Goal: Task Accomplishment & Management: Manage account settings

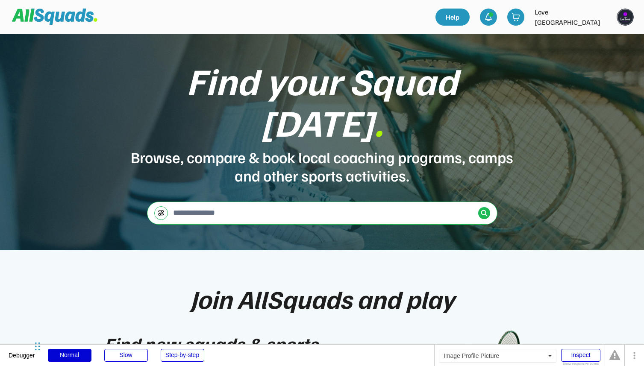
click at [624, 18] on img at bounding box center [625, 17] width 17 height 17
click at [611, 41] on link "Profile" at bounding box center [614, 37] width 50 height 17
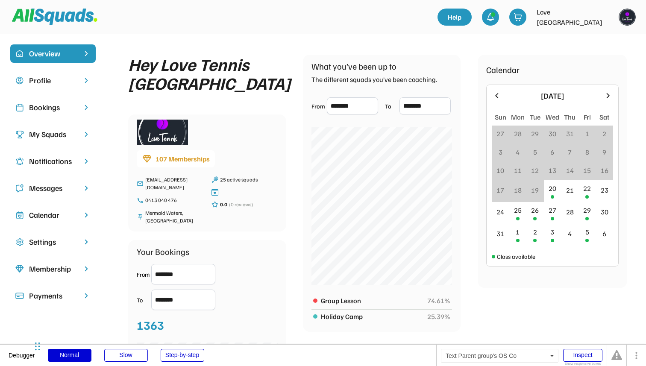
click at [58, 105] on div "Bookings" at bounding box center [53, 108] width 48 height 12
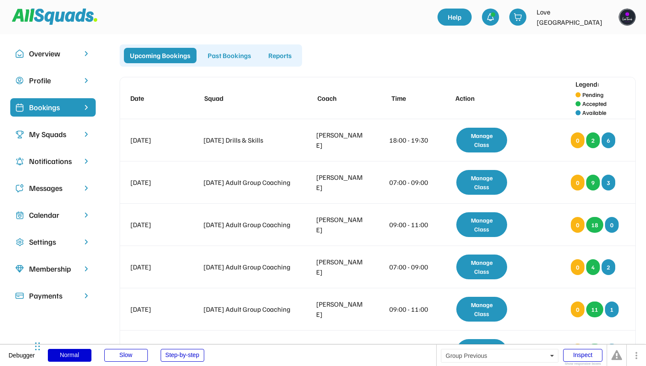
click at [234, 56] on div "Past Bookings" at bounding box center [230, 55] width 56 height 15
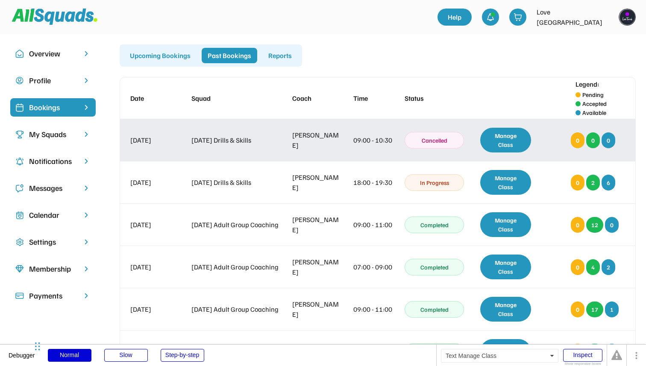
click at [488, 146] on div "Manage Class" at bounding box center [506, 140] width 51 height 25
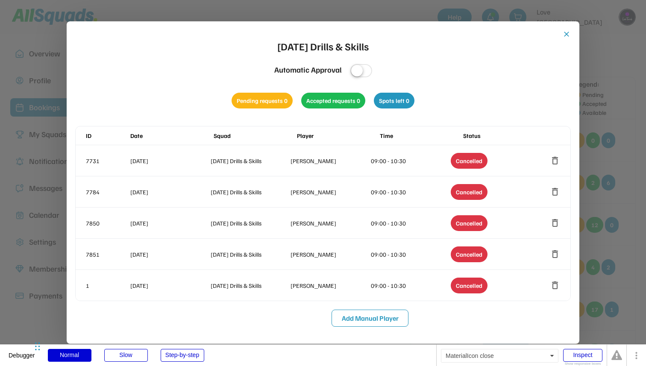
click at [567, 34] on button "close" at bounding box center [567, 34] width 9 height 9
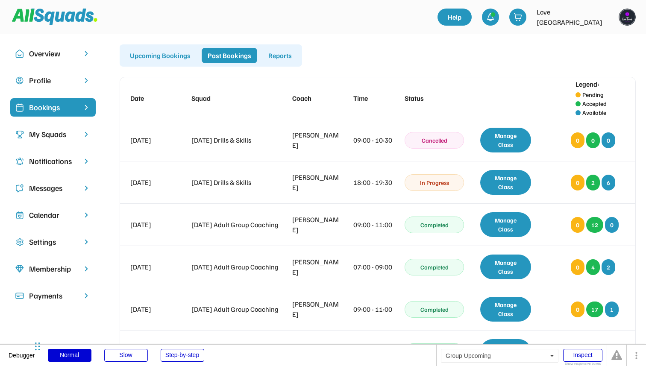
click at [153, 56] on div "Upcoming Bookings" at bounding box center [160, 55] width 73 height 15
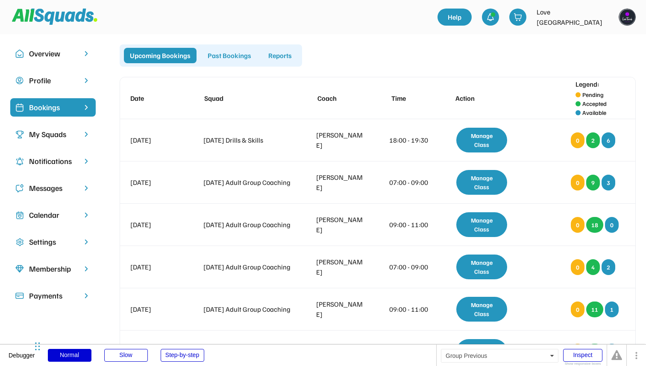
click at [222, 60] on div "Past Bookings" at bounding box center [230, 55] width 56 height 15
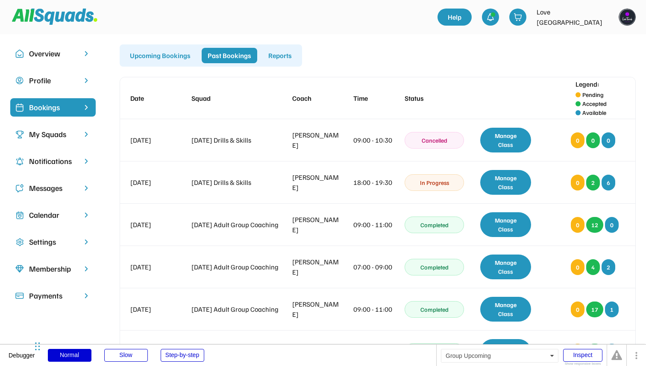
click at [168, 52] on div "Upcoming Bookings" at bounding box center [160, 55] width 73 height 15
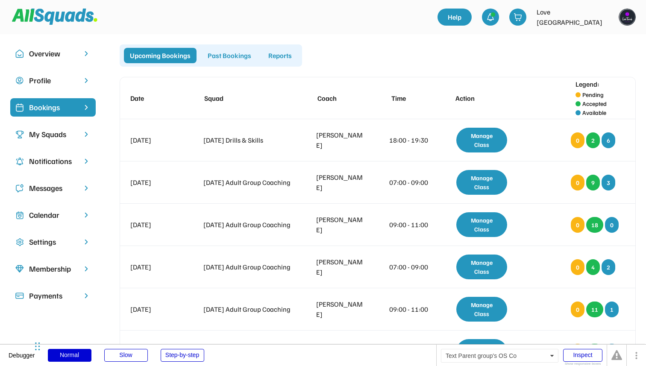
click at [57, 79] on div "Profile" at bounding box center [53, 81] width 48 height 12
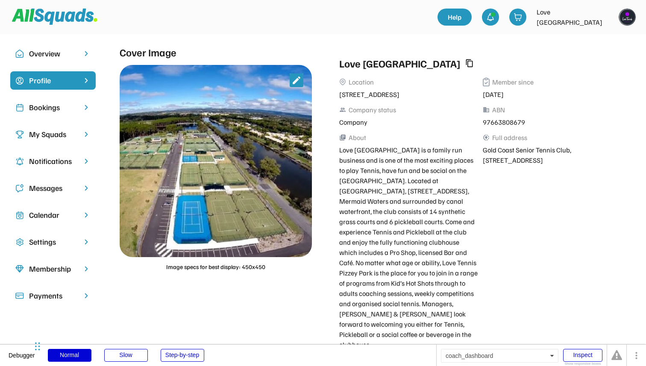
click at [318, 43] on div "Overview Profile Bookings My Squads Notifications Messages Calendar Settings Me…" at bounding box center [323, 286] width 646 height 505
click at [68, 110] on div "Bookings" at bounding box center [53, 108] width 48 height 12
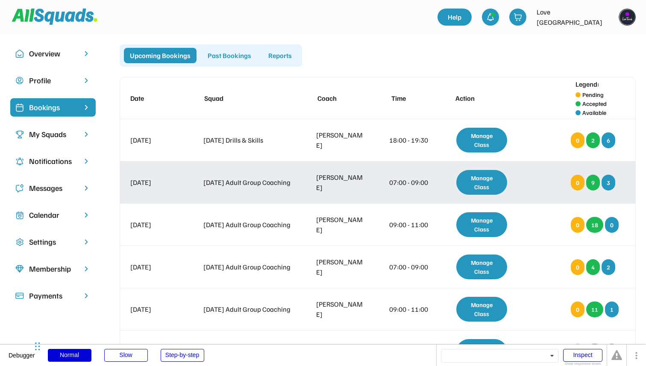
click at [512, 191] on div "[DATE] Adult Group Coaching [PERSON_NAME] 07:00 - 09:00 In Progress Manage Clas…" at bounding box center [378, 183] width 516 height 42
click at [480, 184] on div "Manage Class" at bounding box center [482, 182] width 51 height 25
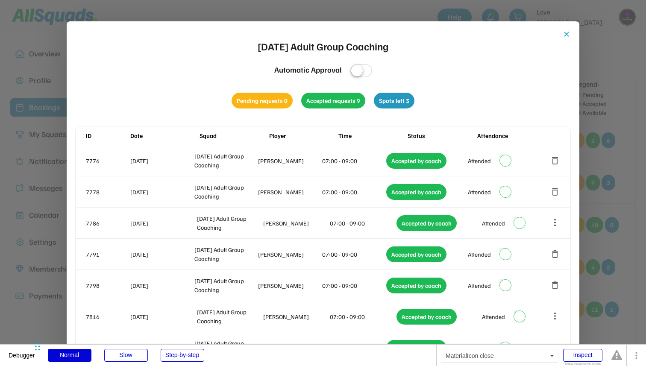
click at [564, 36] on button "close" at bounding box center [567, 34] width 9 height 9
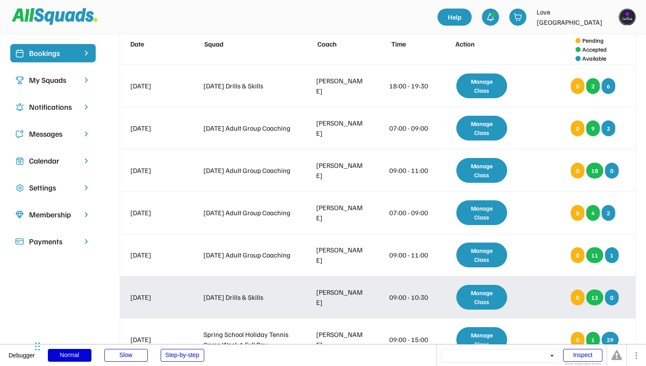
scroll to position [17, 0]
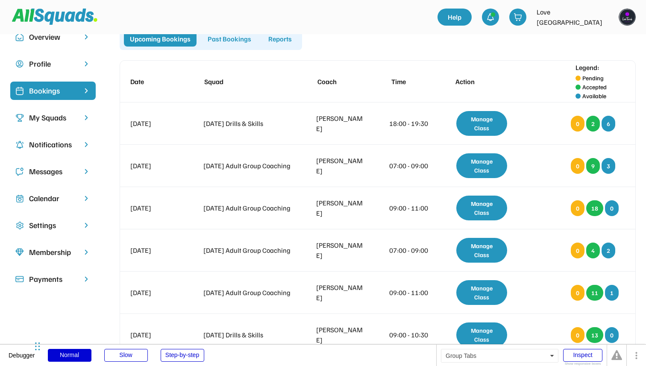
click at [225, 48] on div "Upcoming Bookings Past Bookings Reports" at bounding box center [211, 39] width 183 height 22
click at [225, 44] on div "Past Bookings" at bounding box center [230, 38] width 56 height 15
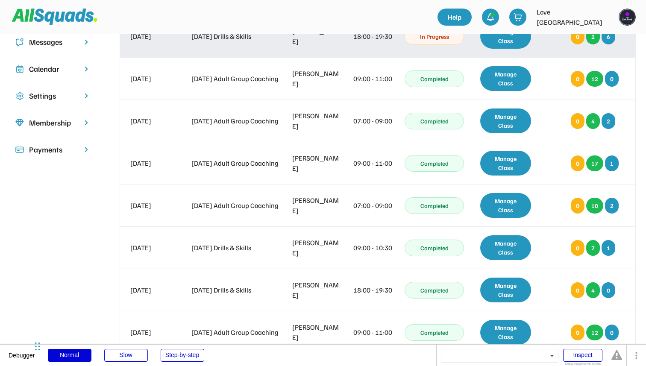
scroll to position [0, 0]
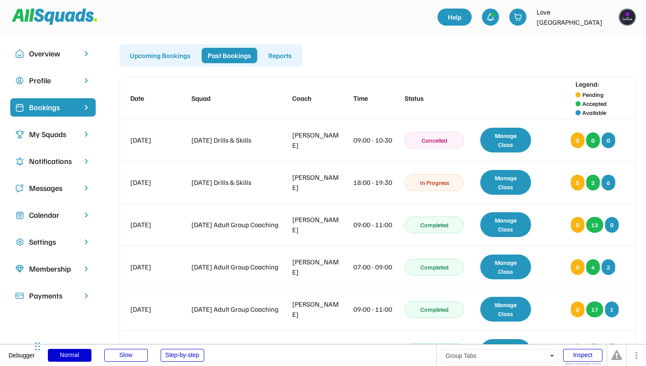
click at [173, 54] on div "Upcoming Bookings" at bounding box center [160, 55] width 73 height 15
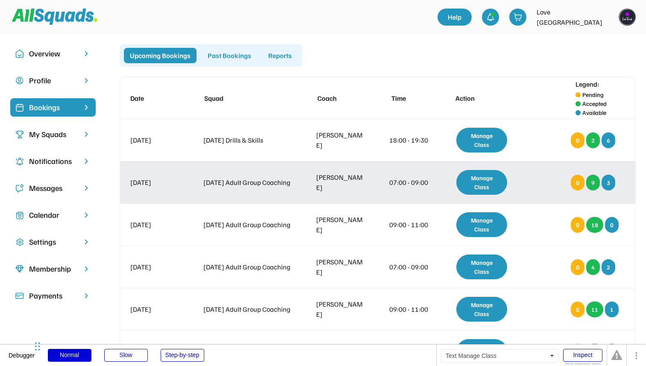
click at [488, 189] on div "Manage Class" at bounding box center [482, 182] width 51 height 25
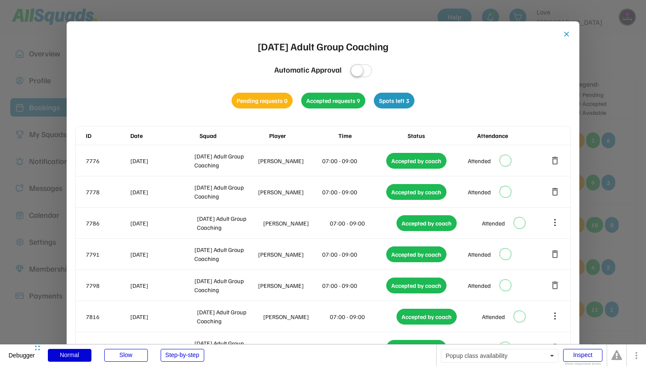
click at [600, 128] on div at bounding box center [323, 183] width 646 height 366
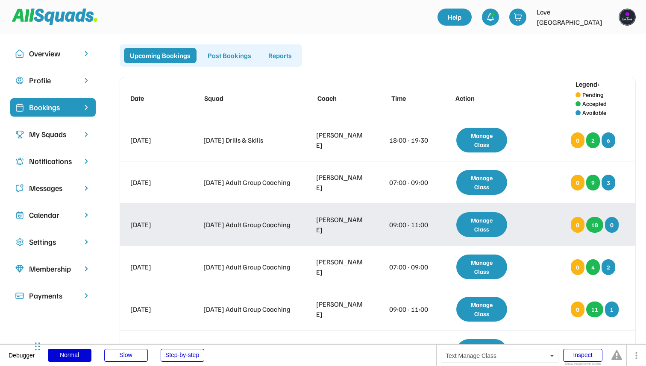
click at [500, 227] on div "Manage Class" at bounding box center [482, 225] width 51 height 25
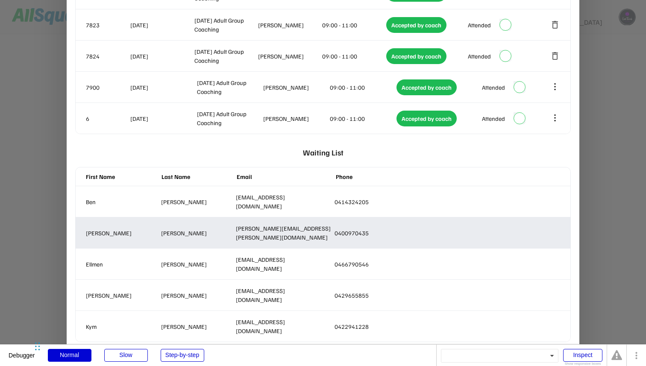
scroll to position [654, 0]
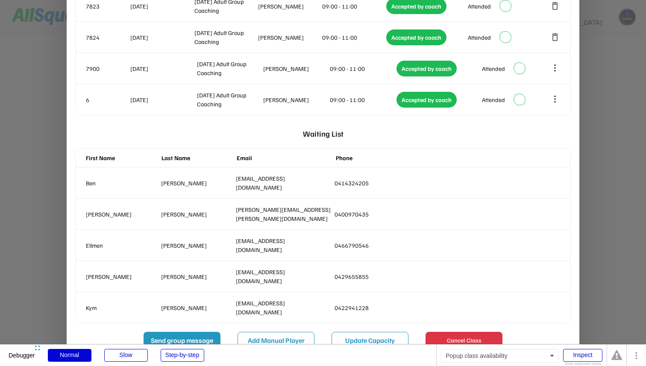
click at [610, 155] on div at bounding box center [323, 183] width 646 height 366
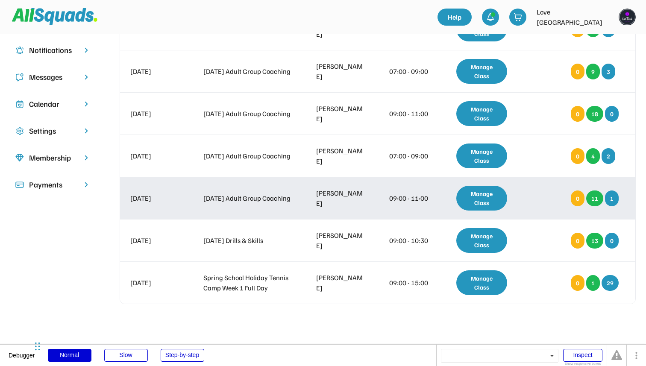
scroll to position [125, 0]
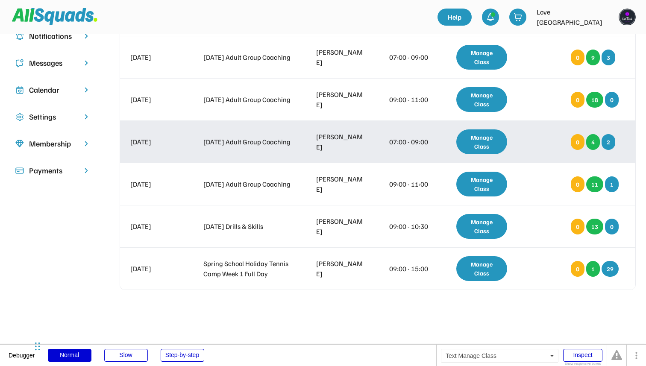
click at [485, 138] on div "Manage Class" at bounding box center [482, 142] width 51 height 25
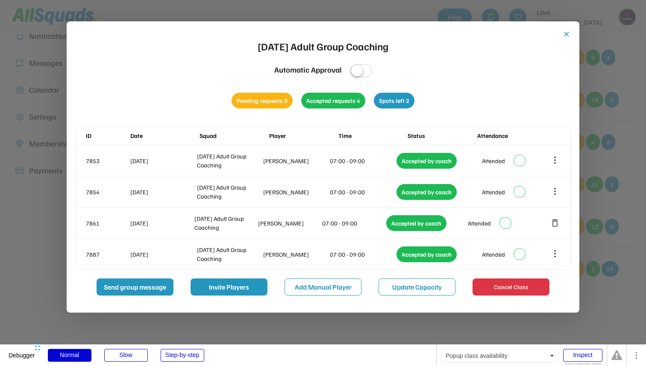
click at [624, 160] on div at bounding box center [323, 183] width 646 height 366
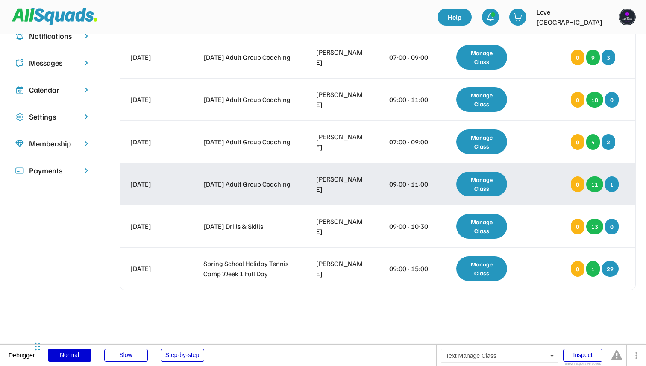
click at [478, 189] on div "Manage Class" at bounding box center [482, 184] width 51 height 25
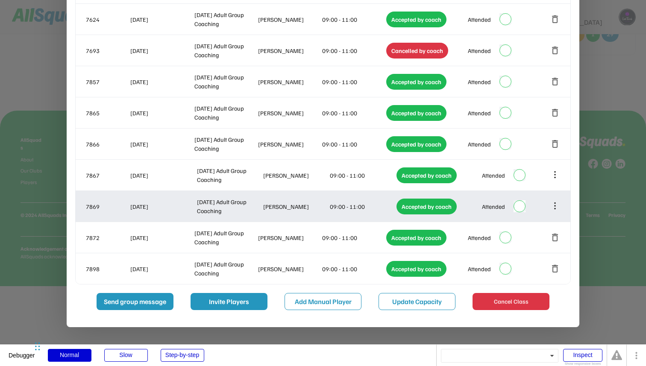
scroll to position [364, 0]
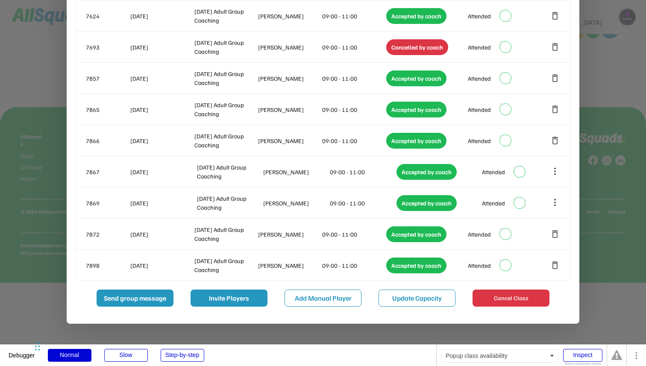
click at [609, 214] on div at bounding box center [323, 183] width 646 height 366
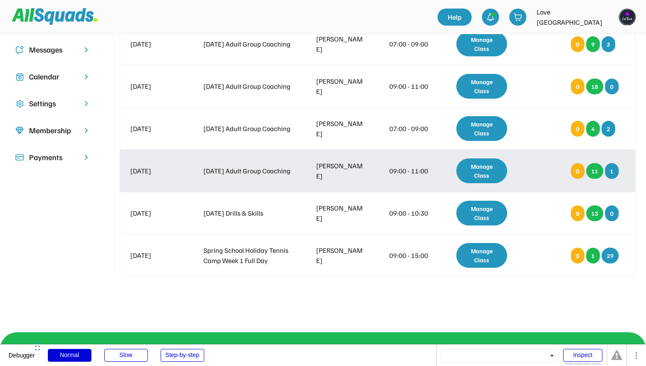
scroll to position [145, 0]
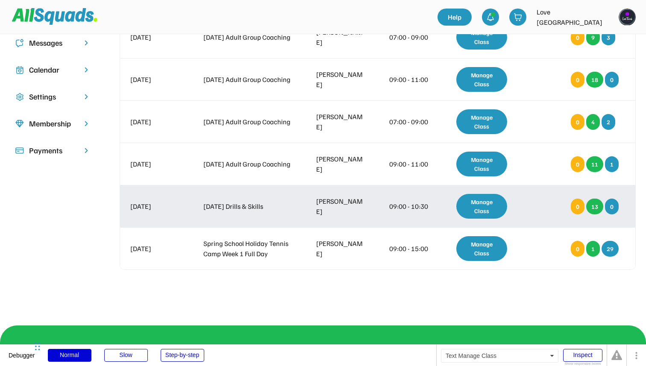
click at [481, 207] on div "Manage Class" at bounding box center [482, 206] width 51 height 25
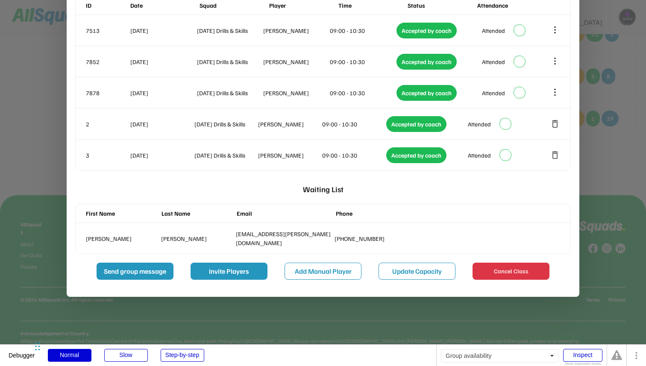
scroll to position [275, 0]
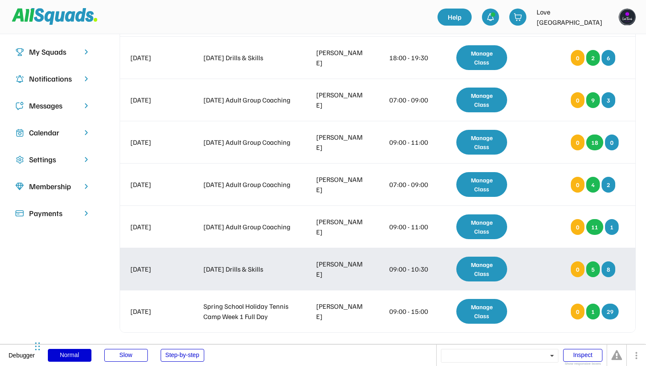
scroll to position [81, 0]
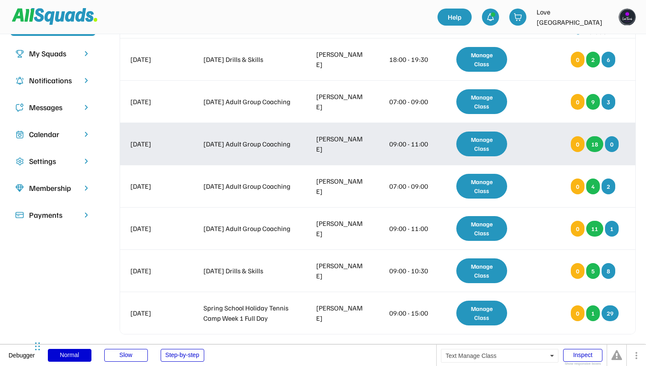
click at [481, 142] on div "Manage Class" at bounding box center [482, 144] width 51 height 25
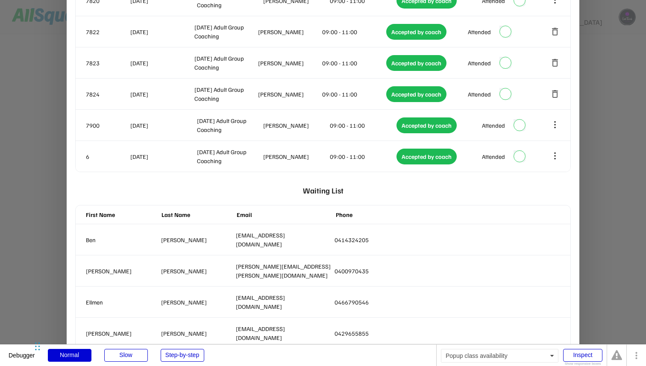
click at [624, 224] on div at bounding box center [323, 183] width 646 height 366
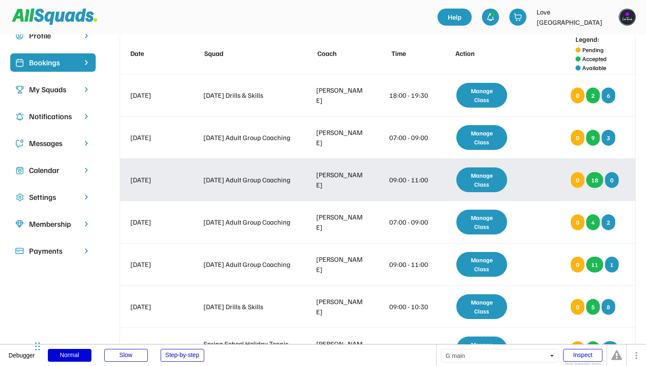
scroll to position [0, 0]
